Goal: Check status: Check status

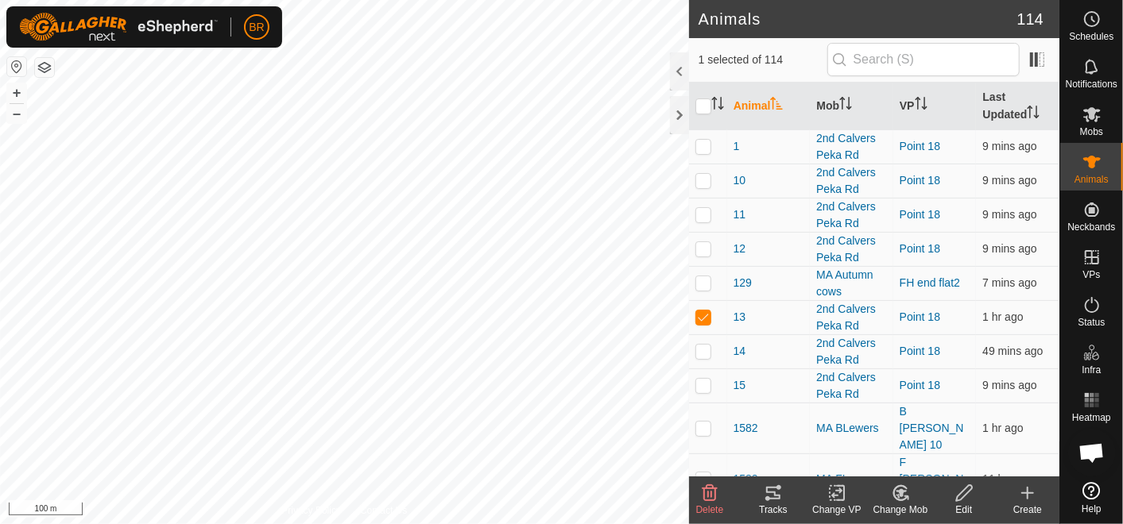
click at [778, 488] on icon at bounding box center [773, 493] width 14 height 13
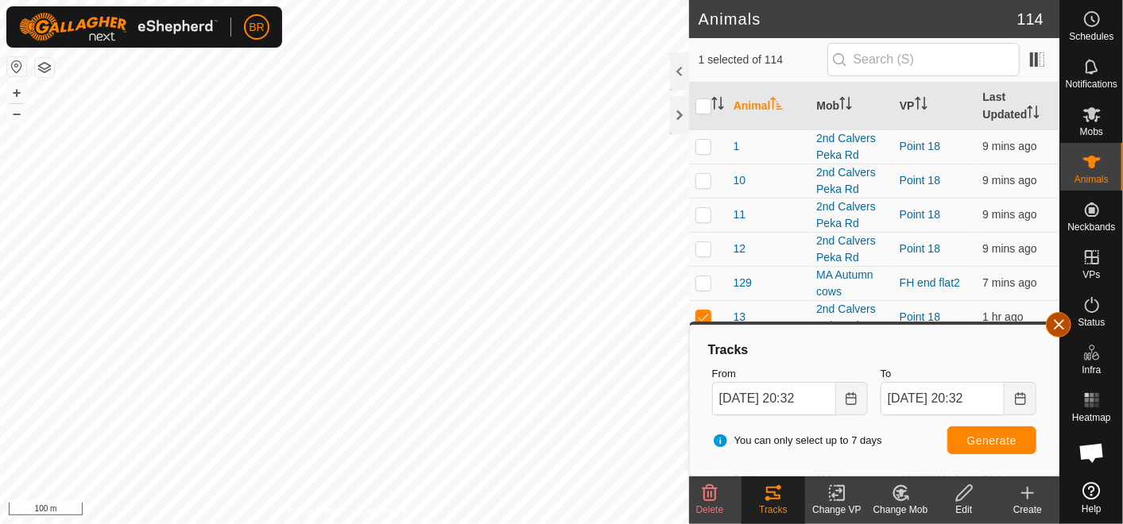
click at [1061, 319] on button "button" at bounding box center [1058, 324] width 25 height 25
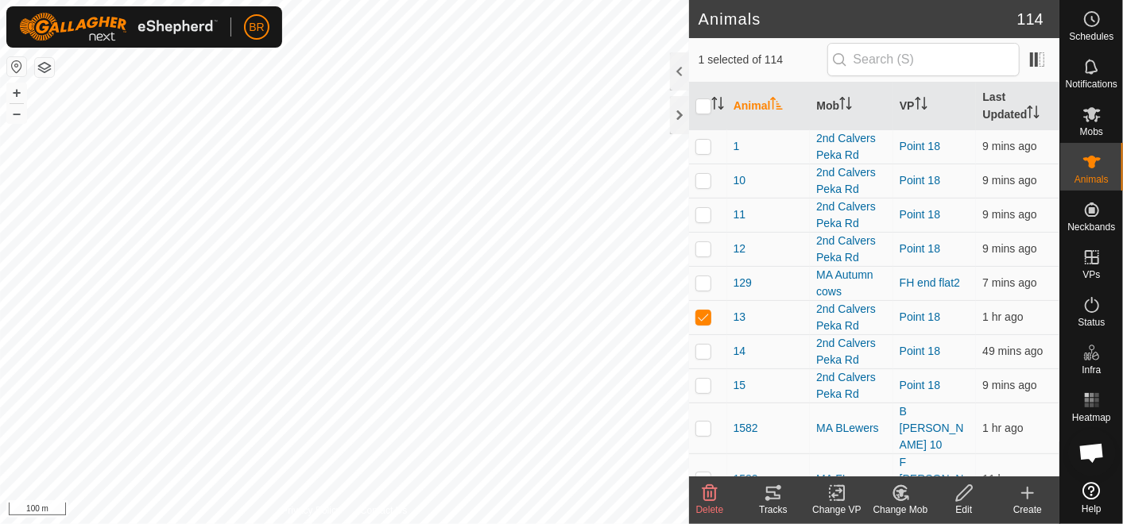
click at [774, 491] on icon at bounding box center [773, 493] width 19 height 19
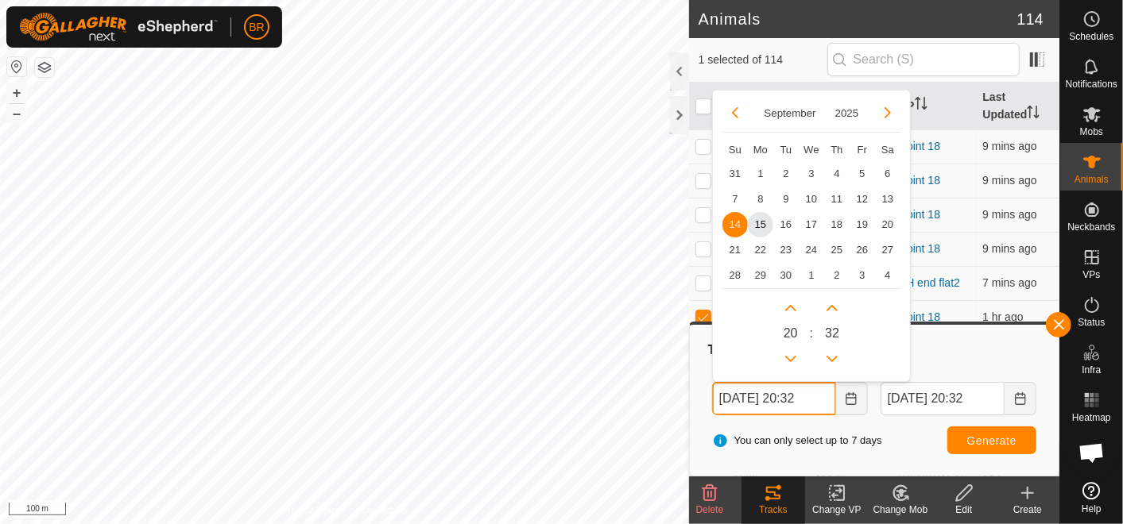
click at [793, 397] on input "[DATE] 20:32" at bounding box center [774, 398] width 124 height 33
click at [729, 197] on span "7" at bounding box center [734, 198] width 25 height 25
type input "[DATE] 20:32"
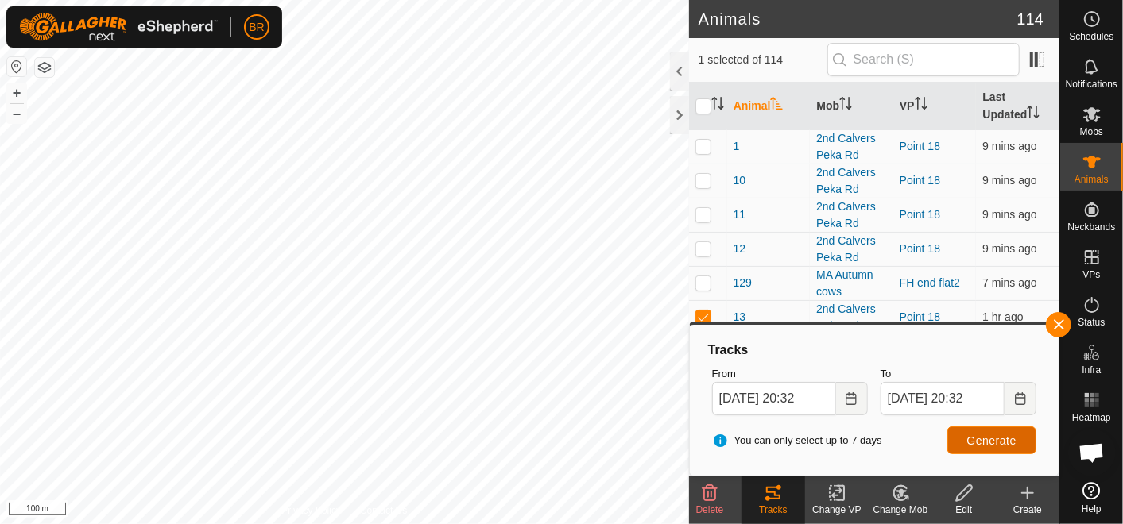
click at [980, 427] on button "Generate" at bounding box center [991, 441] width 89 height 28
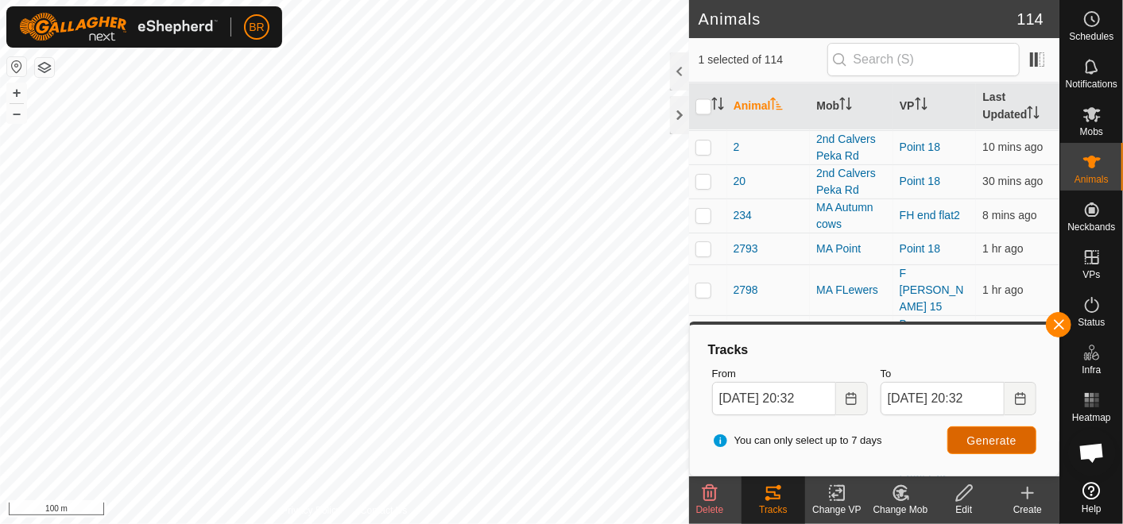
scroll to position [1589, 0]
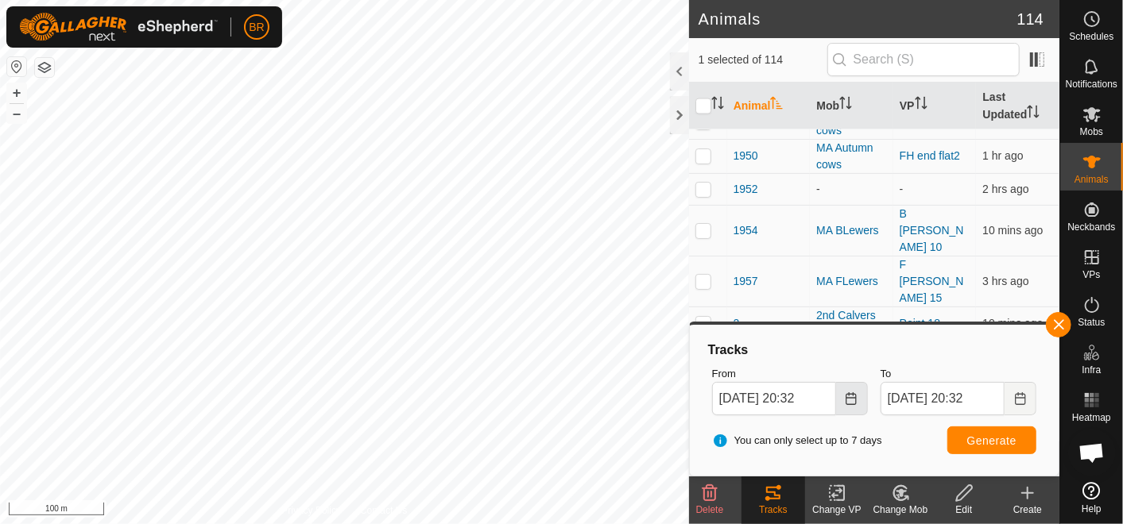
click at [847, 387] on button "Choose Date" at bounding box center [852, 398] width 32 height 33
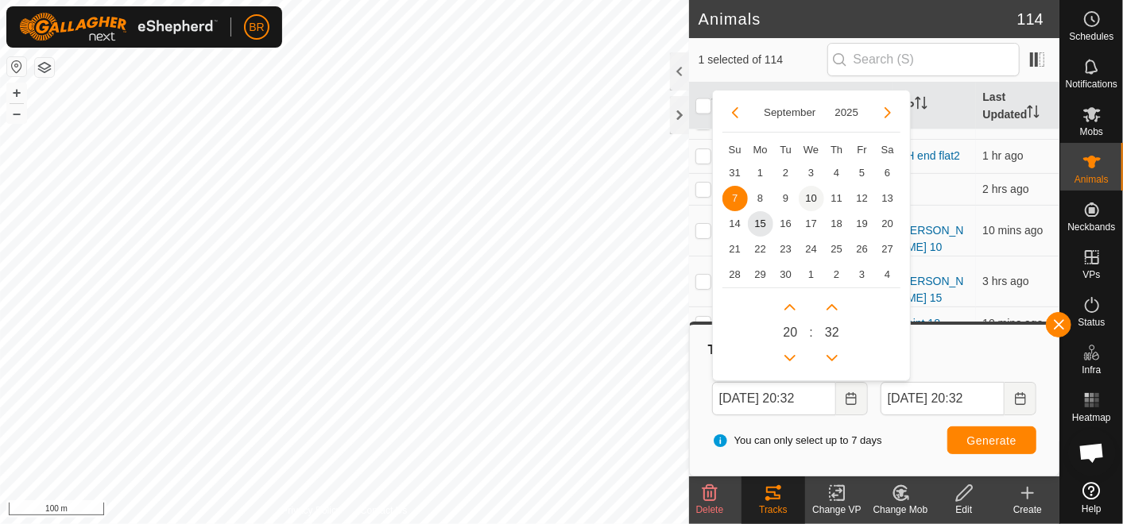
click at [806, 191] on span "10" at bounding box center [811, 198] width 25 height 25
type input "[DATE] 20:32"
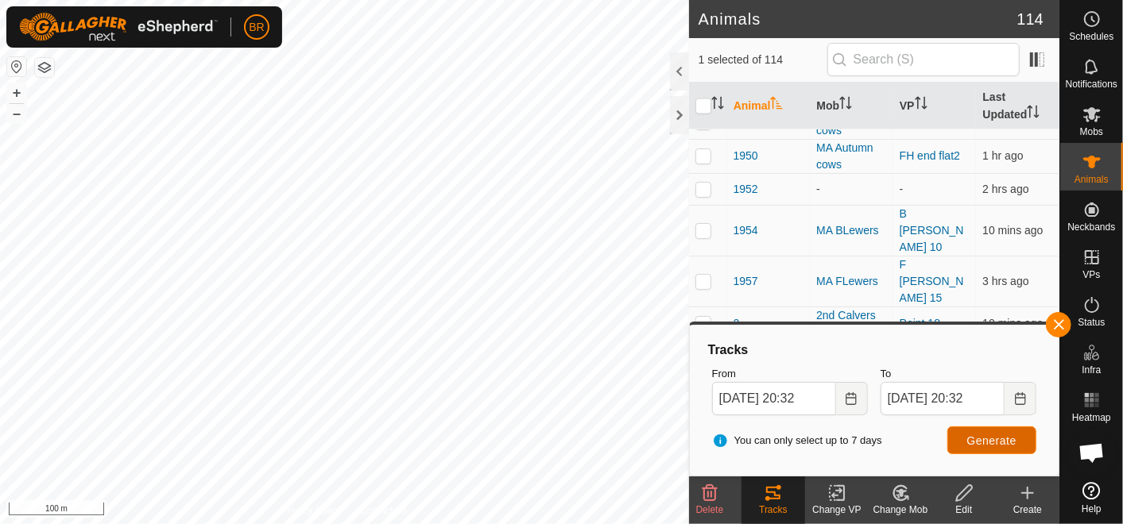
click at [1000, 439] on span "Generate" at bounding box center [991, 441] width 49 height 13
click at [1057, 316] on button "button" at bounding box center [1058, 324] width 25 height 25
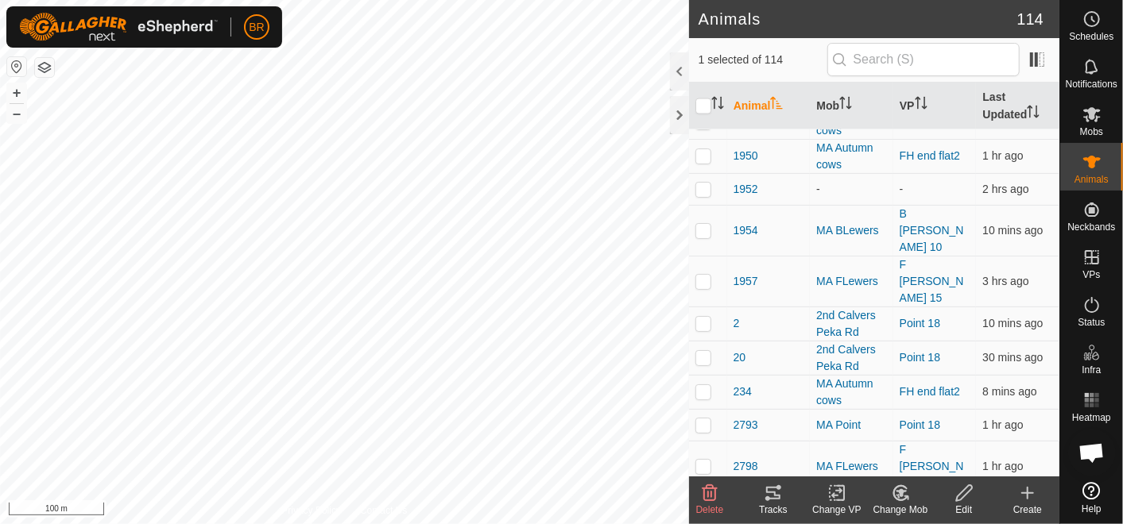
click at [783, 501] on tracks-svg-icon at bounding box center [773, 493] width 64 height 19
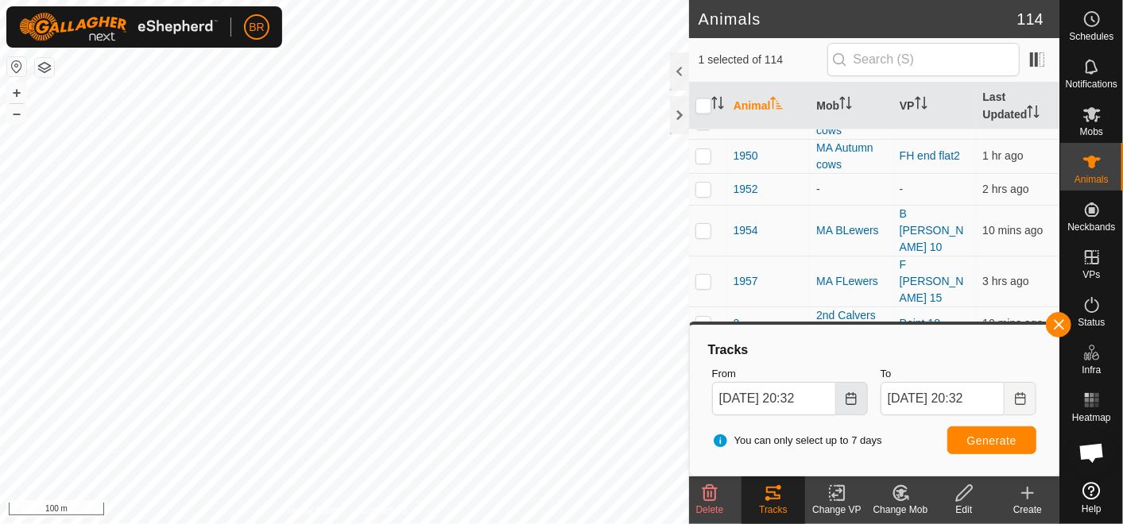
click at [854, 392] on icon "Choose Date" at bounding box center [851, 398] width 13 height 13
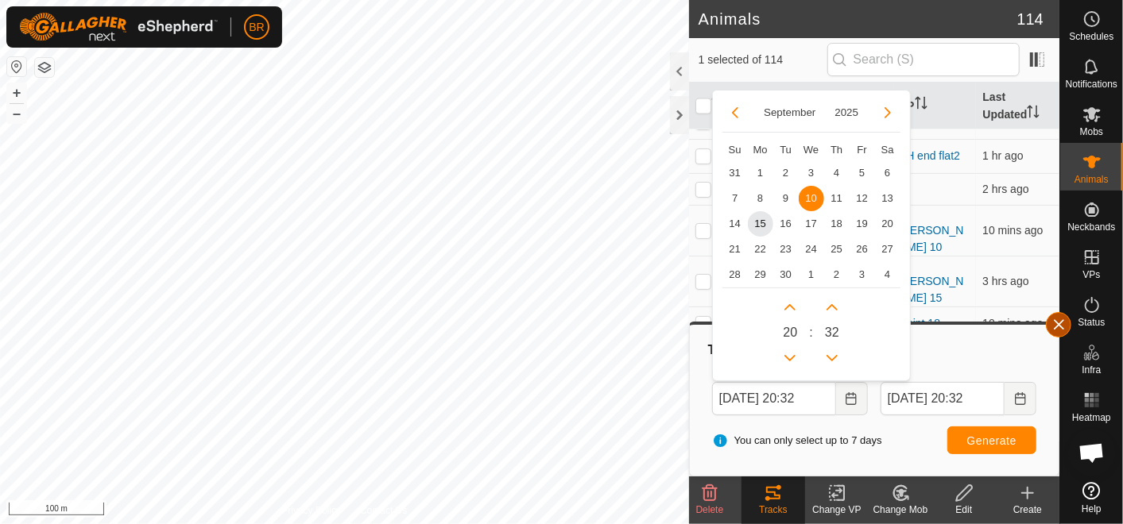
click at [1058, 319] on button "button" at bounding box center [1058, 324] width 25 height 25
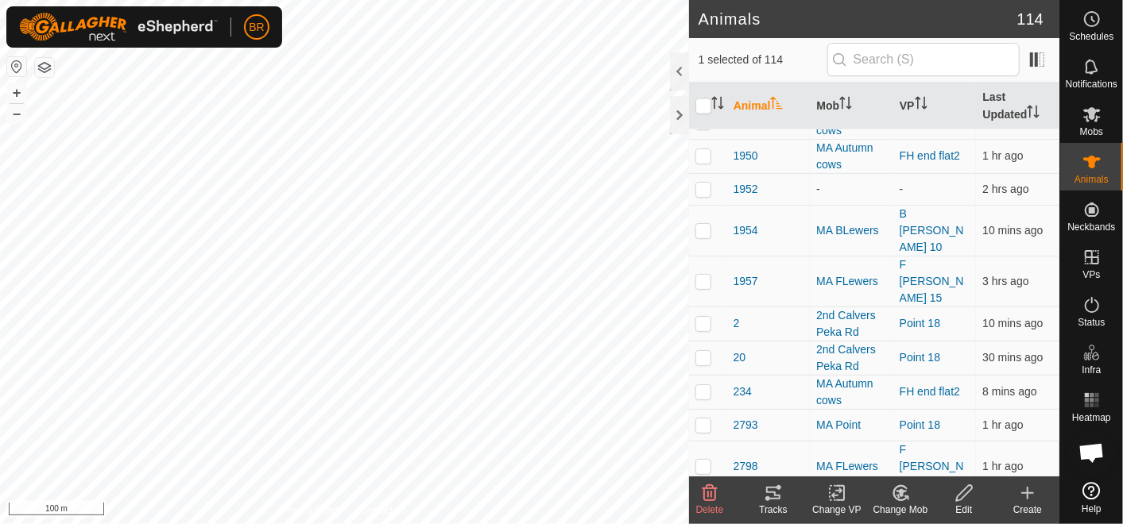
click at [768, 500] on icon at bounding box center [767, 499] width 5 height 5
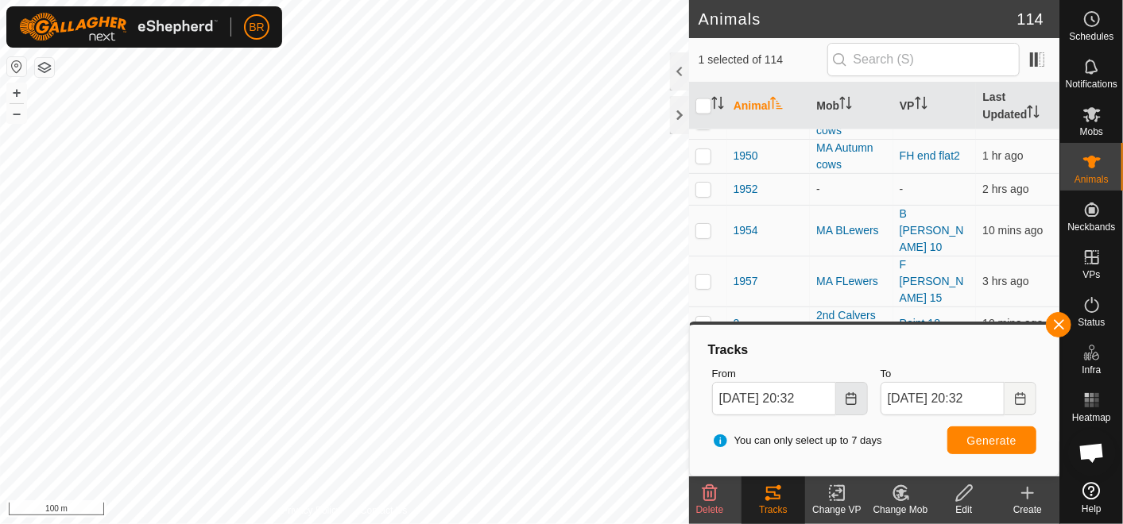
click at [845, 401] on button "Choose Date" at bounding box center [852, 398] width 32 height 33
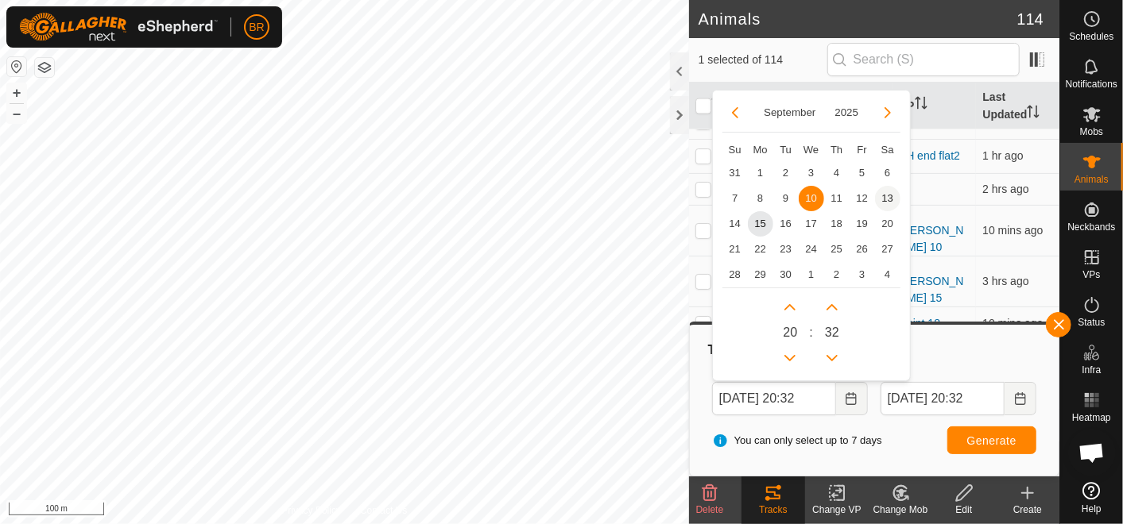
click at [885, 196] on span "13" at bounding box center [887, 198] width 25 height 25
type input "[DATE] 20:32"
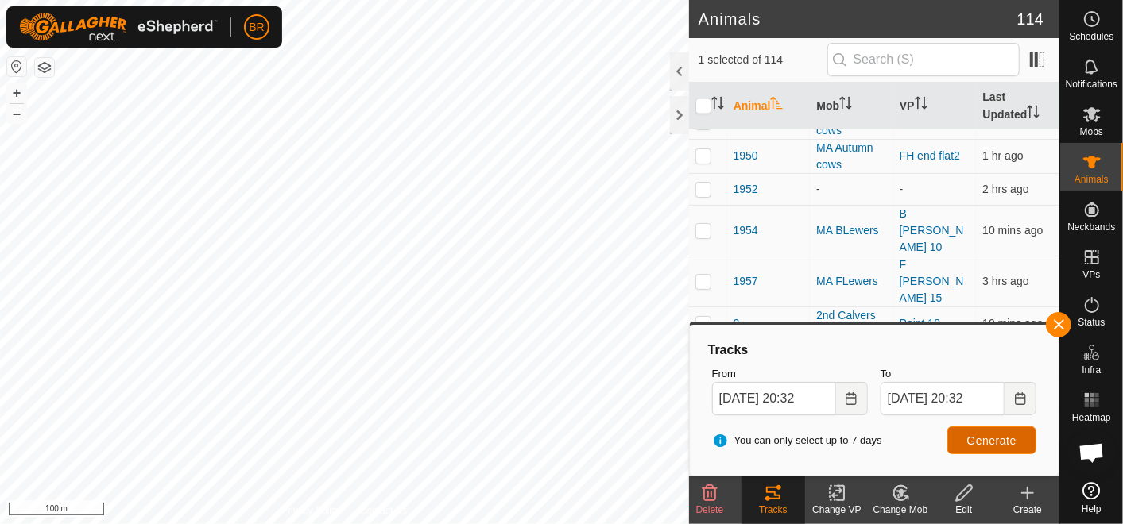
click at [1003, 440] on span "Generate" at bounding box center [991, 441] width 49 height 13
click at [850, 400] on icon "Choose Date" at bounding box center [851, 398] width 13 height 13
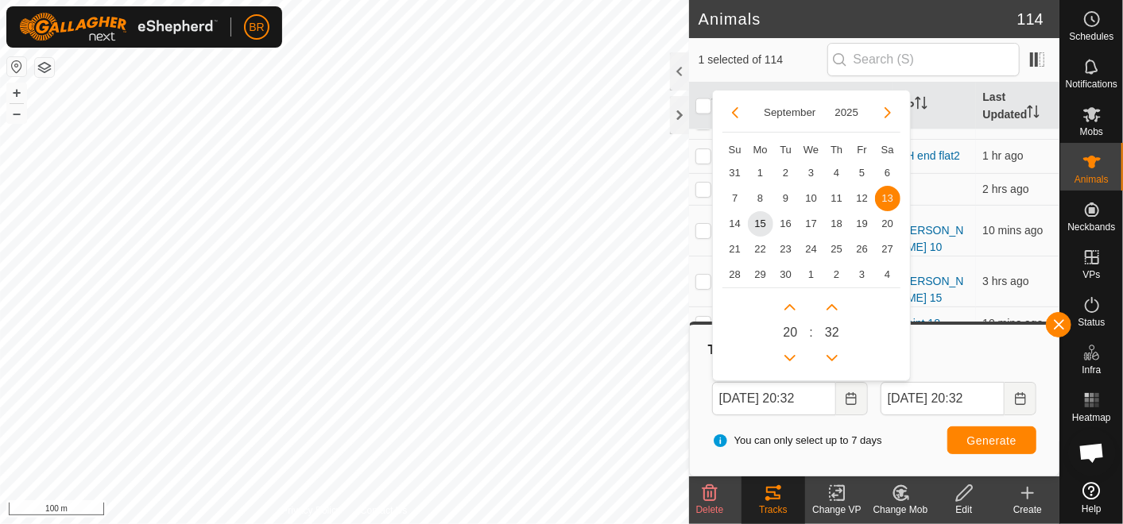
click at [883, 196] on span "13" at bounding box center [887, 198] width 25 height 25
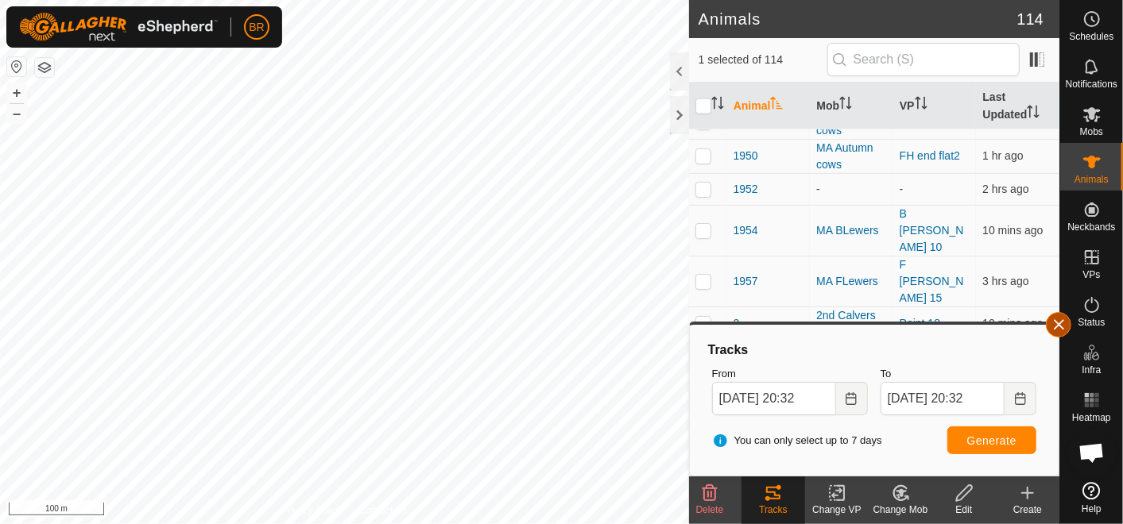
click at [1060, 326] on button "button" at bounding box center [1058, 324] width 25 height 25
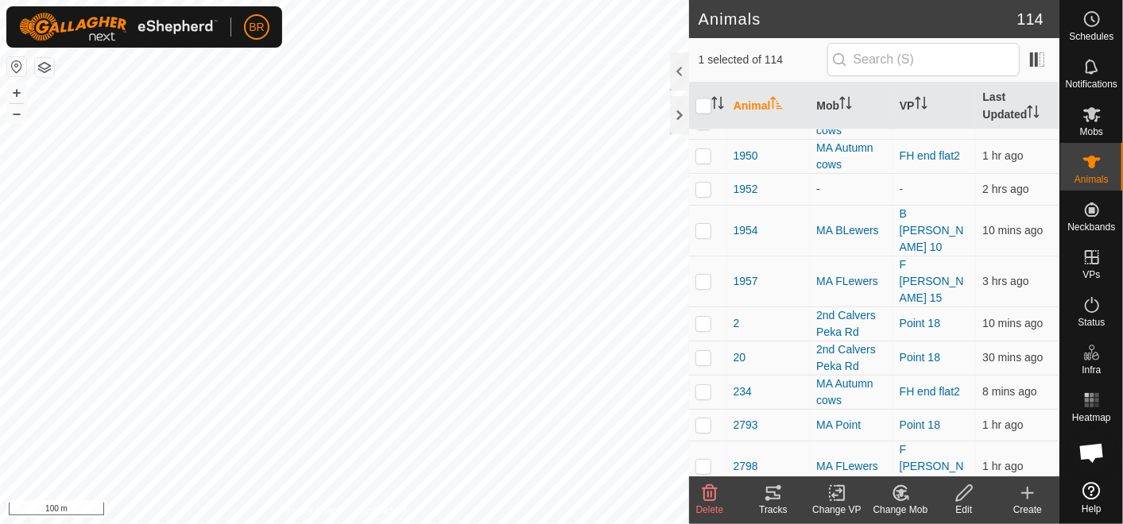
click at [779, 494] on icon at bounding box center [773, 493] width 19 height 19
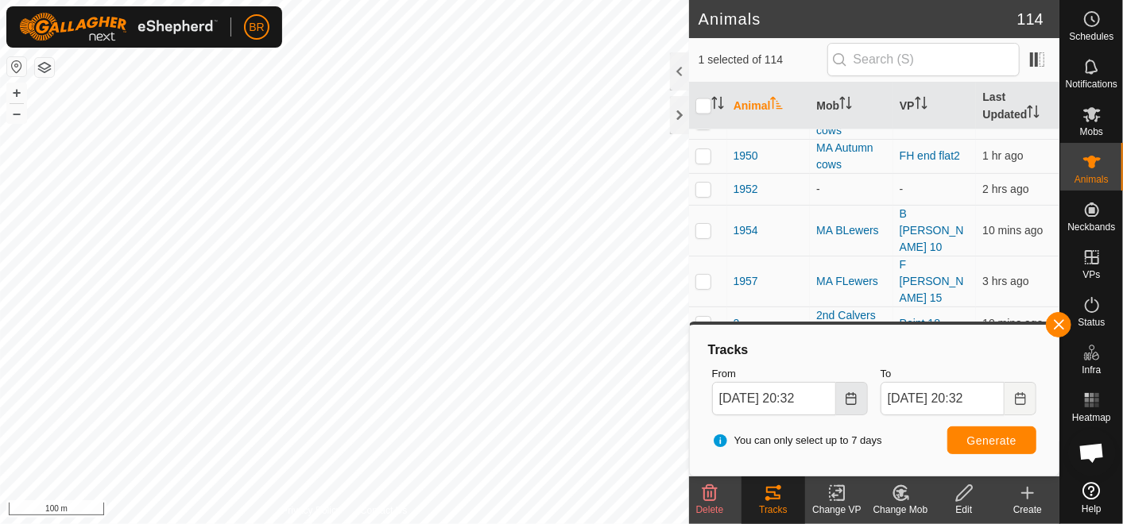
click at [856, 395] on icon "Choose Date" at bounding box center [851, 398] width 10 height 13
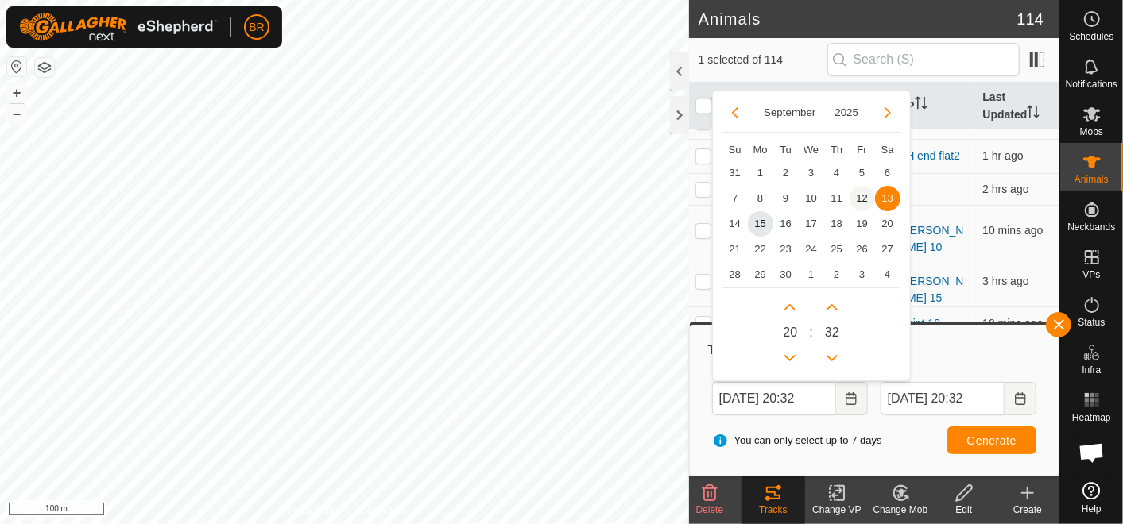
click at [860, 191] on span "12" at bounding box center [861, 198] width 25 height 25
type input "[DATE] 20:32"
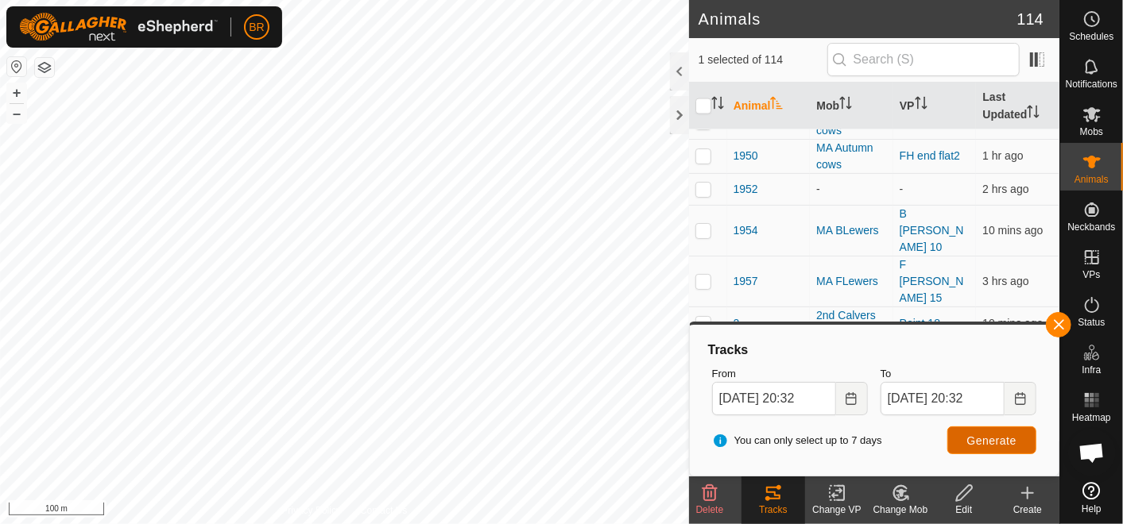
click at [1000, 438] on span "Generate" at bounding box center [991, 441] width 49 height 13
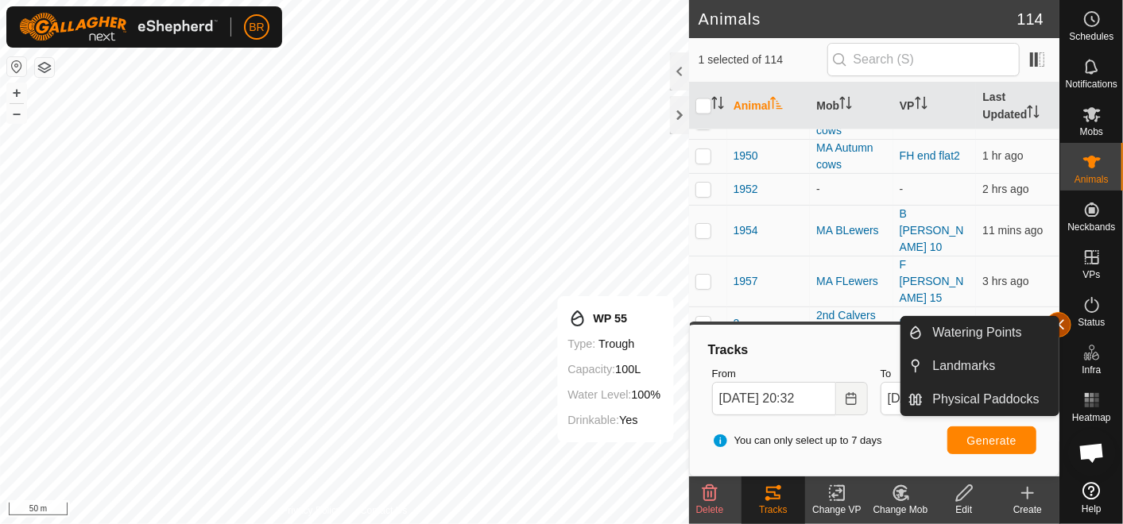
click at [1065, 319] on button "button" at bounding box center [1058, 324] width 25 height 25
